Goal: Find specific page/section: Find specific page/section

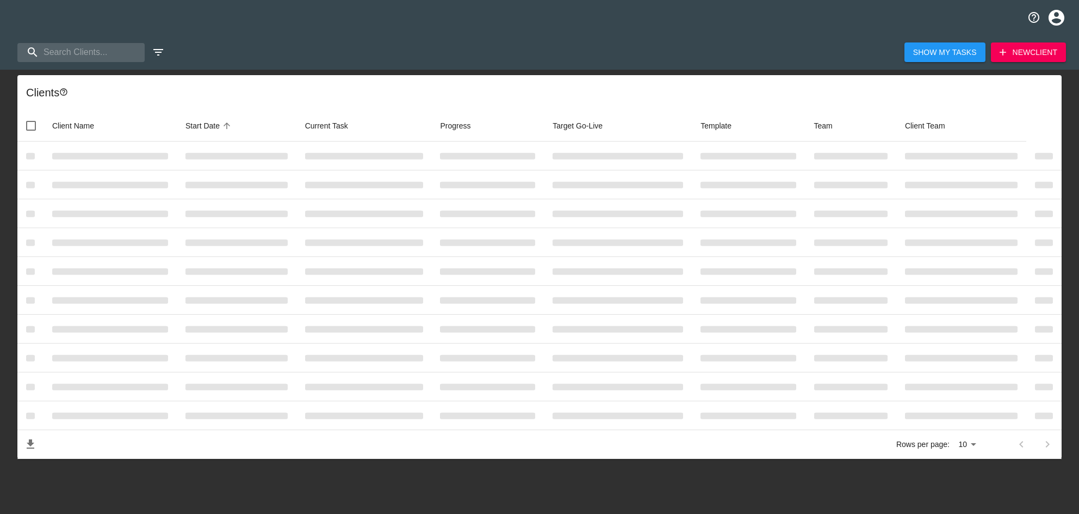
select select "10"
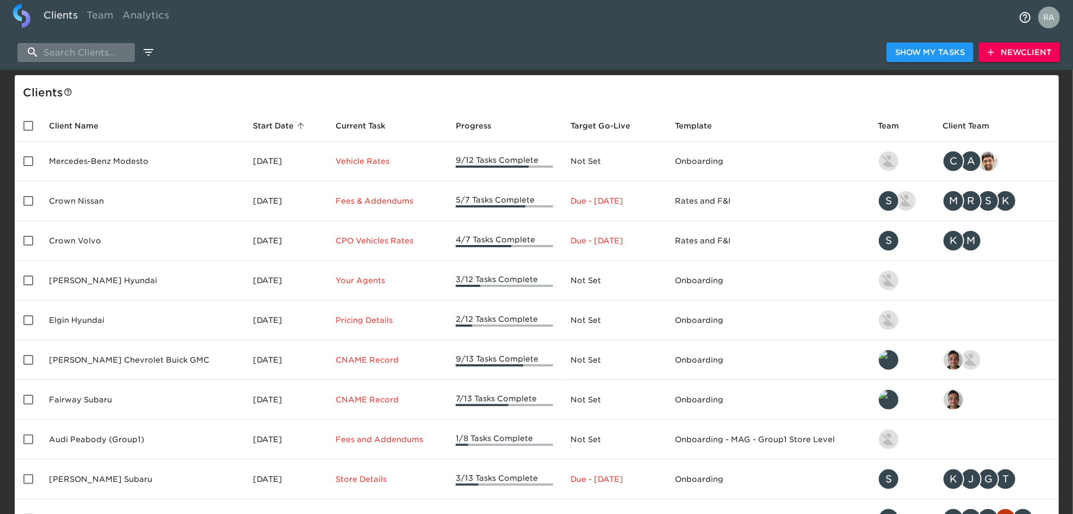
click at [90, 57] on input "search" at bounding box center [76, 52] width 118 height 19
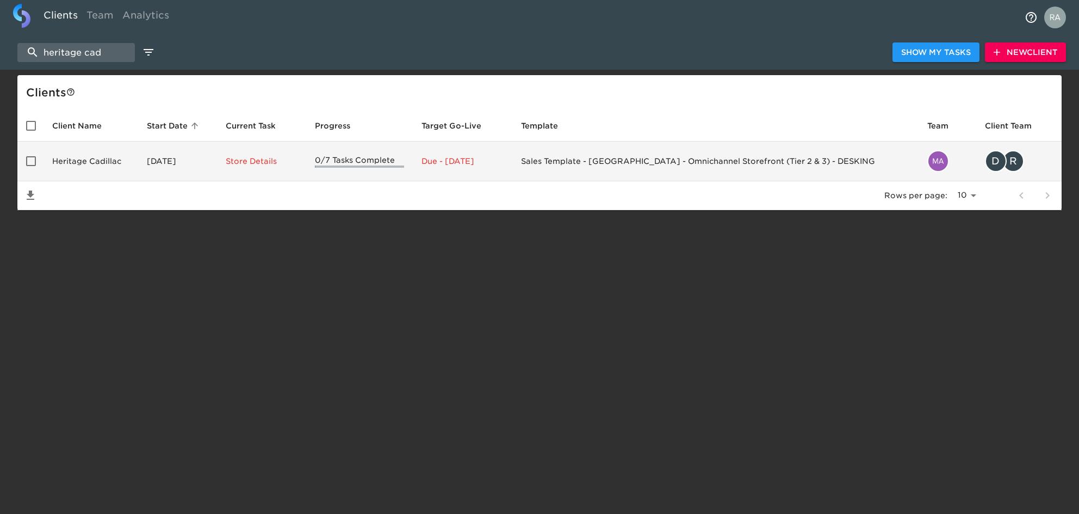
type input "heritage cad"
click at [159, 164] on td "[DATE]" at bounding box center [177, 161] width 79 height 40
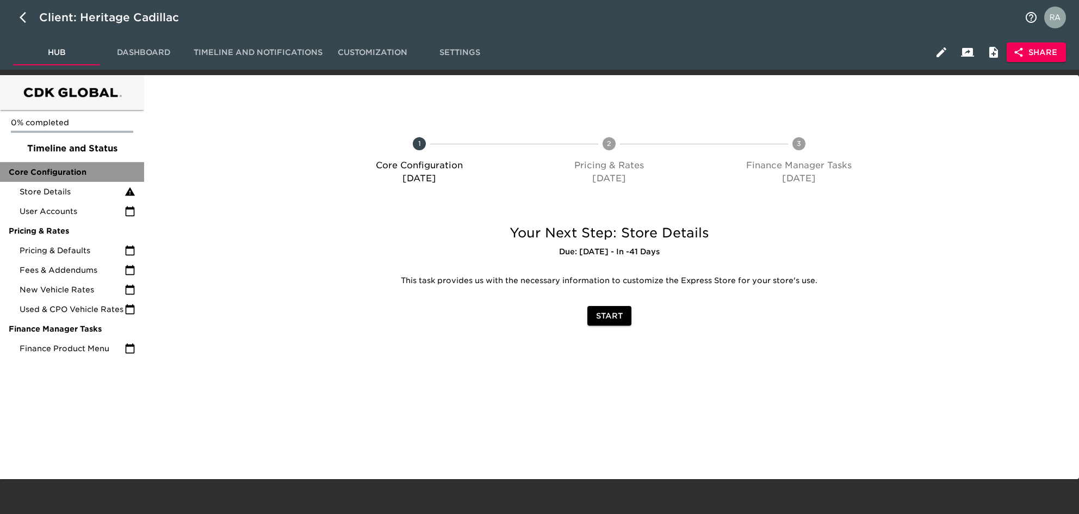
click at [63, 174] on span "Core Configuration" at bounding box center [72, 171] width 127 height 11
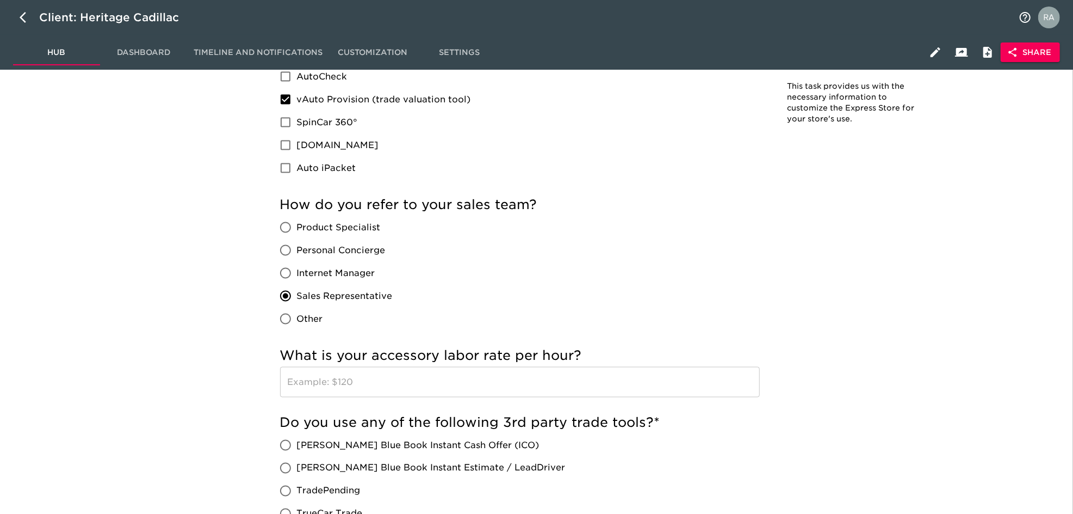
scroll to position [1161, 0]
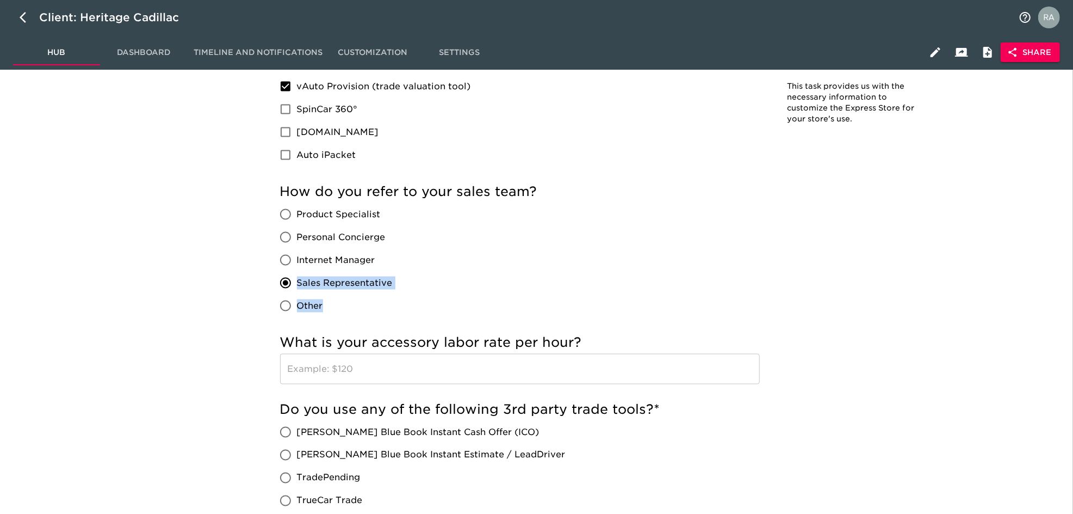
drag, startPoint x: 433, startPoint y: 275, endPoint x: 298, endPoint y: 282, distance: 134.6
click at [298, 282] on div "How do you refer to your sales team? Product Specialist Personal Concierge Inte…" at bounding box center [520, 250] width 480 height 134
copy div "Sales Representative Other"
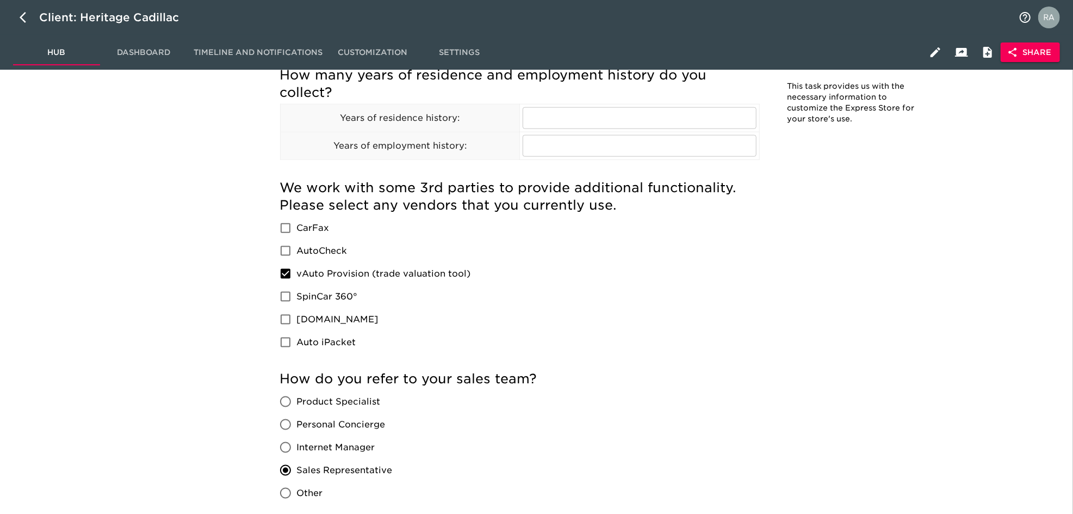
scroll to position [1499, 0]
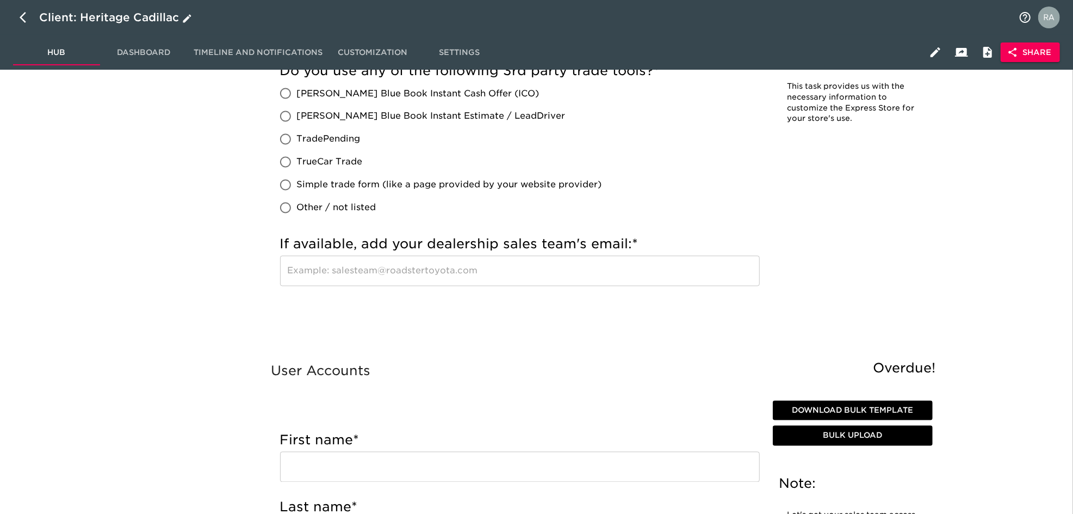
click at [21, 15] on button "button" at bounding box center [26, 17] width 26 height 26
select select "10"
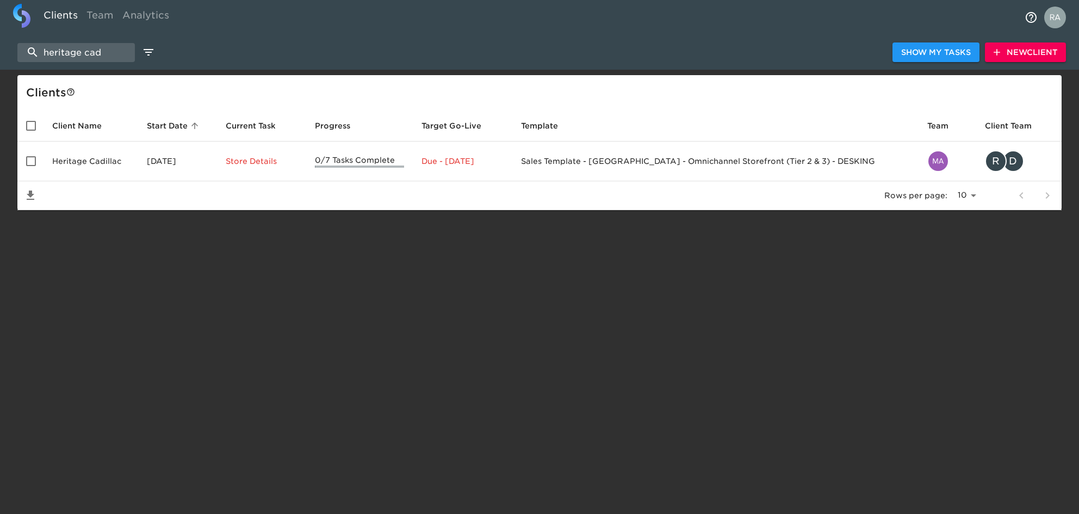
drag, startPoint x: 125, startPoint y: 58, endPoint x: 22, endPoint y: 40, distance: 103.9
click at [21, 44] on input "heritage cad" at bounding box center [76, 52] width 118 height 19
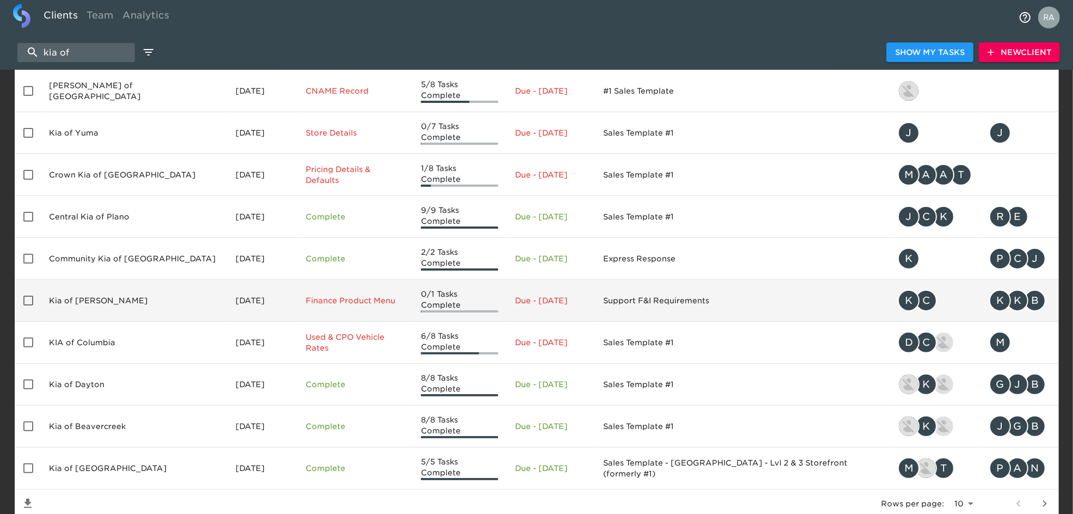
scroll to position [89, 0]
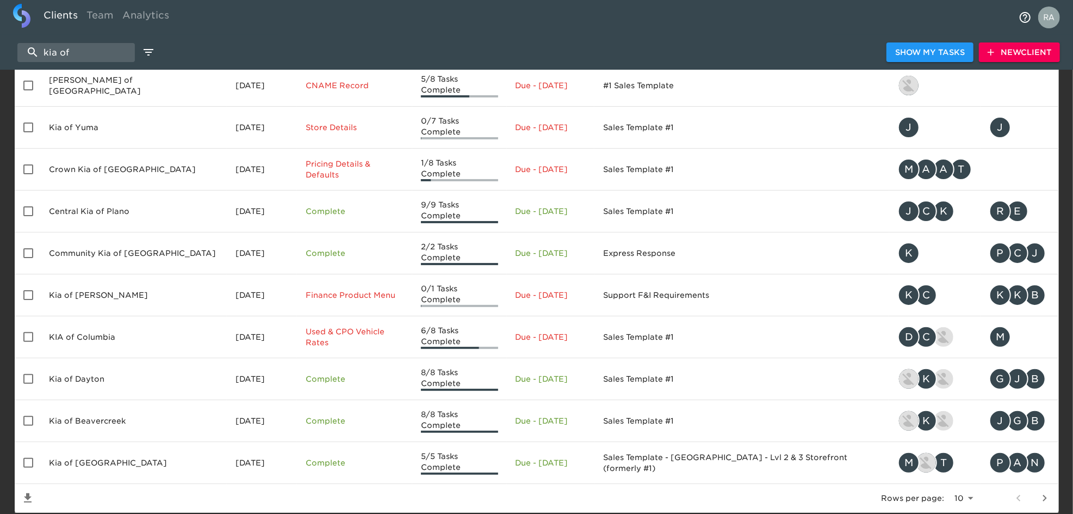
drag, startPoint x: -3, startPoint y: 57, endPoint x: 0, endPoint y: 47, distance: 10.8
click at [0, 55] on html "Clients Team Analytics kia of Show My Tasks New Client Client s Client Name Sta…" at bounding box center [536, 229] width 1073 height 637
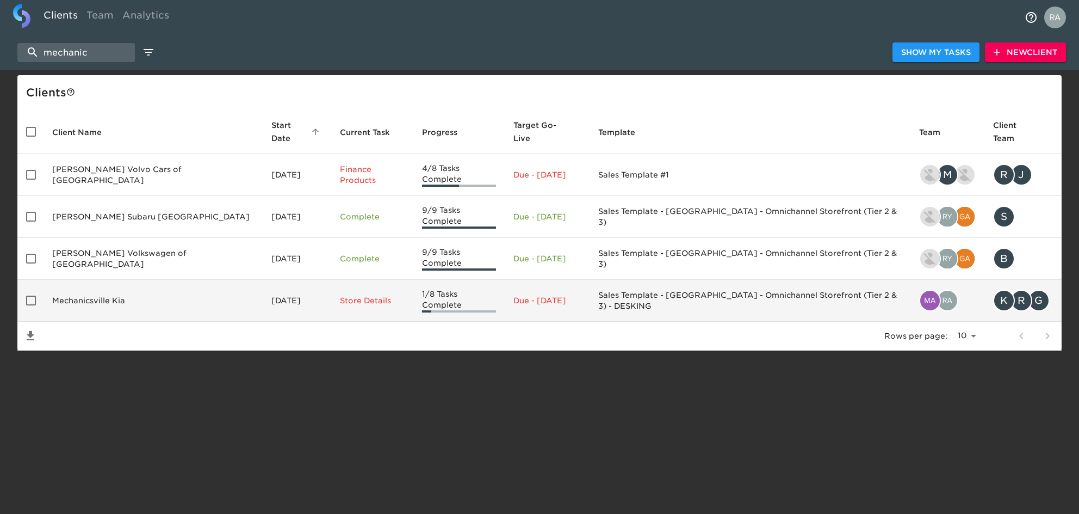
type input "mechanic"
click at [126, 285] on td "Mechanicsville Kia" at bounding box center [153, 301] width 219 height 42
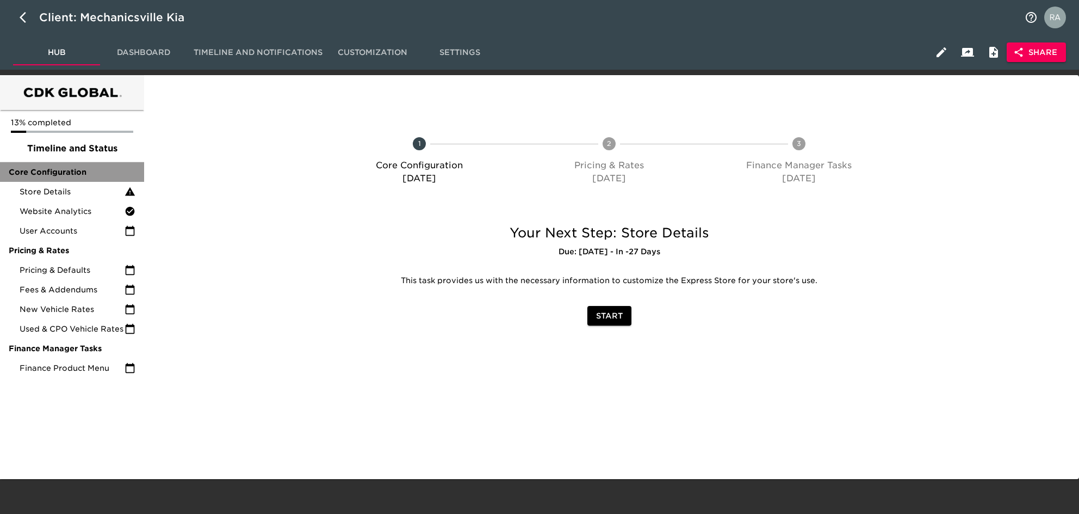
click at [65, 169] on span "Core Configuration" at bounding box center [72, 171] width 127 height 11
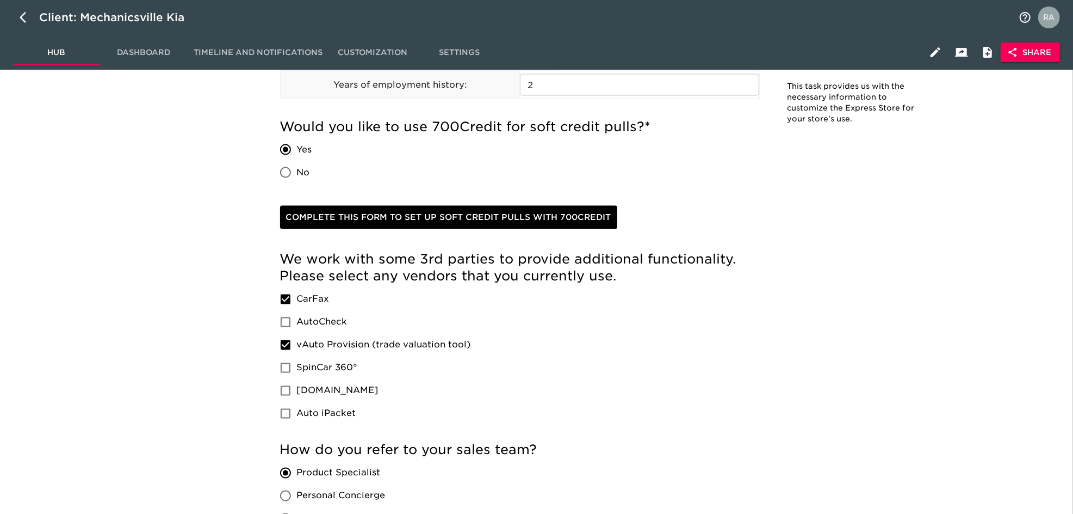
scroll to position [1403, 0]
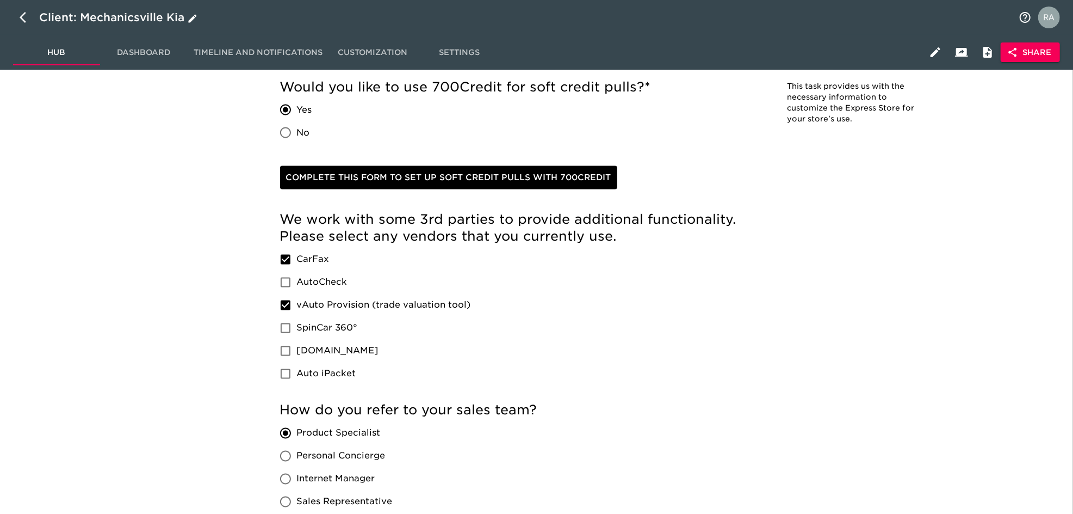
click at [30, 20] on icon "button" at bounding box center [26, 17] width 13 height 13
select select "10"
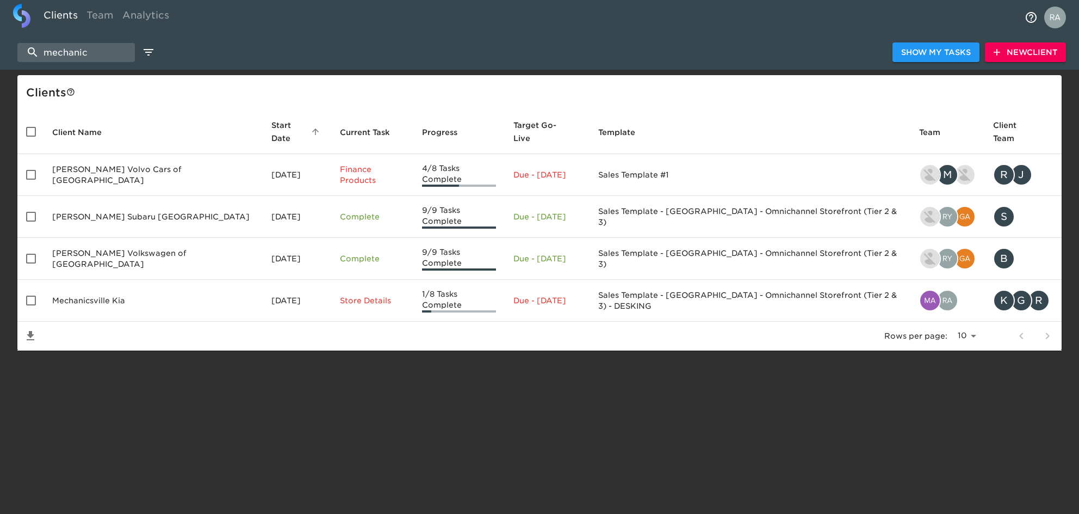
drag, startPoint x: 30, startPoint y: 54, endPoint x: 14, endPoint y: 54, distance: 15.8
click at [14, 54] on div "mechanic Show My Tasks New Client" at bounding box center [539, 52] width 1079 height 35
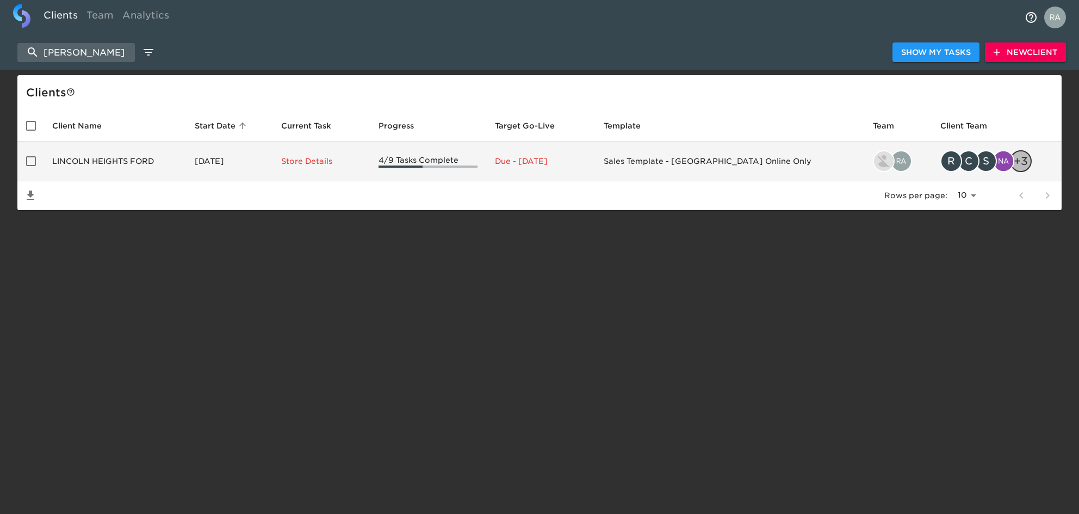
type input "[PERSON_NAME]"
click at [125, 159] on td "LINCOLN HEIGHTS FORD" at bounding box center [115, 161] width 143 height 40
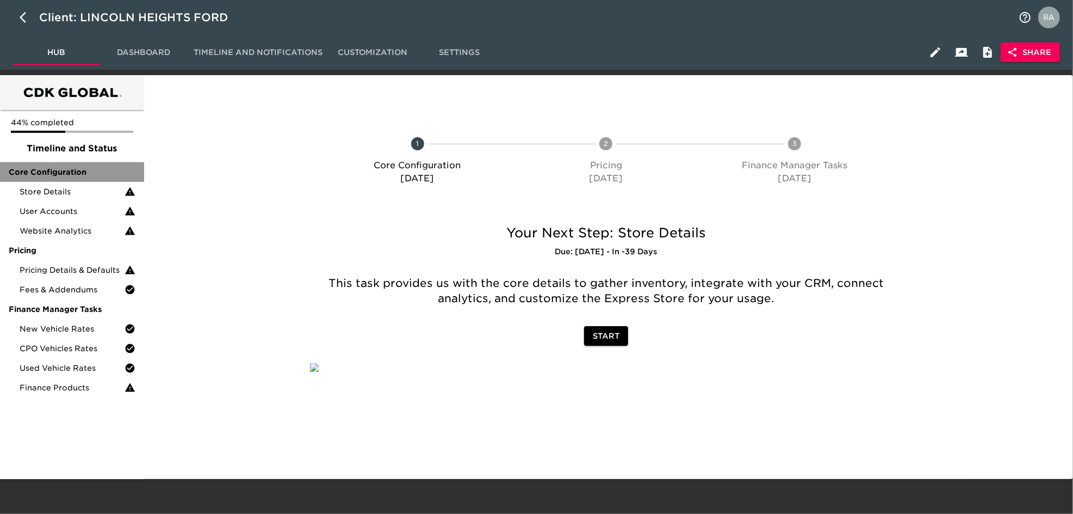
click at [126, 163] on div "Core Configuration" at bounding box center [72, 172] width 144 height 20
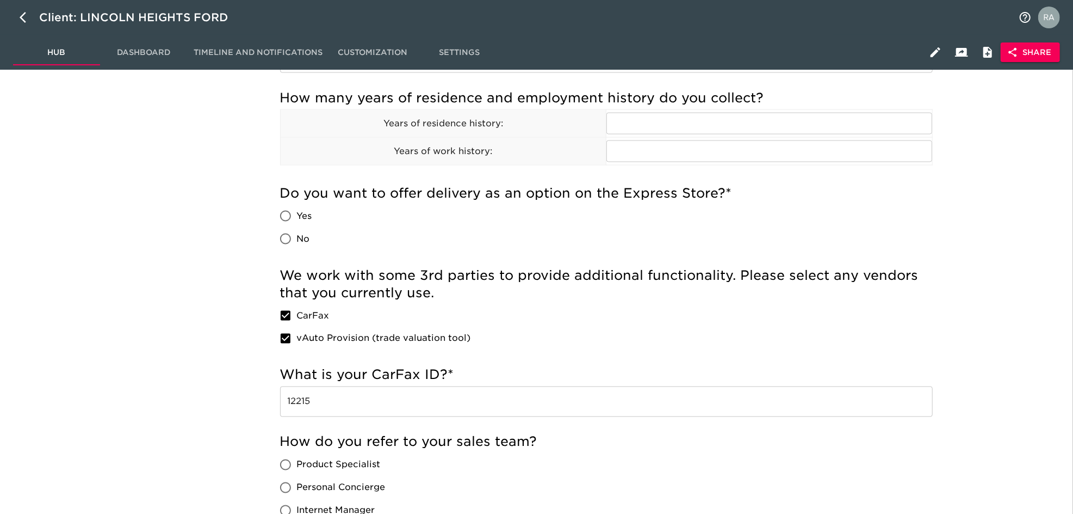
scroll to position [1292, 0]
